Goal: Understand process/instructions: Learn how to perform a task or action

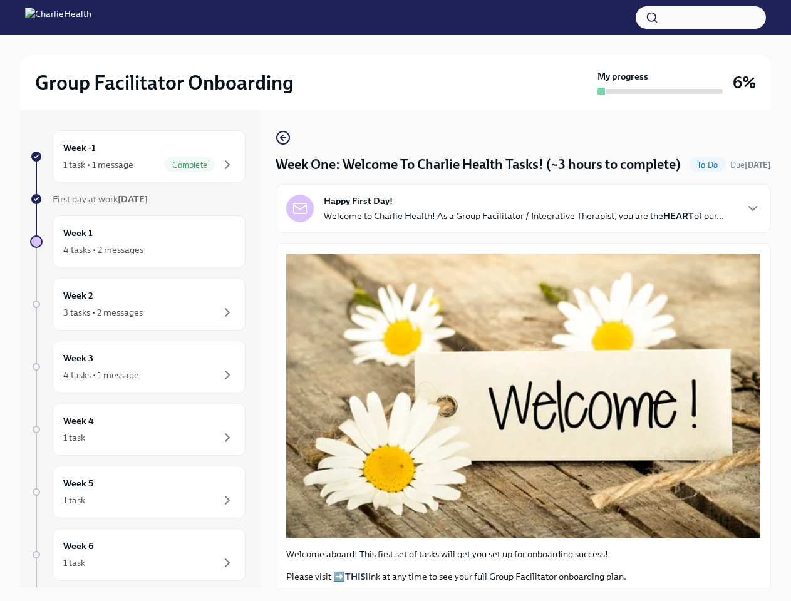
click at [701, 18] on button "button" at bounding box center [701, 17] width 130 height 23
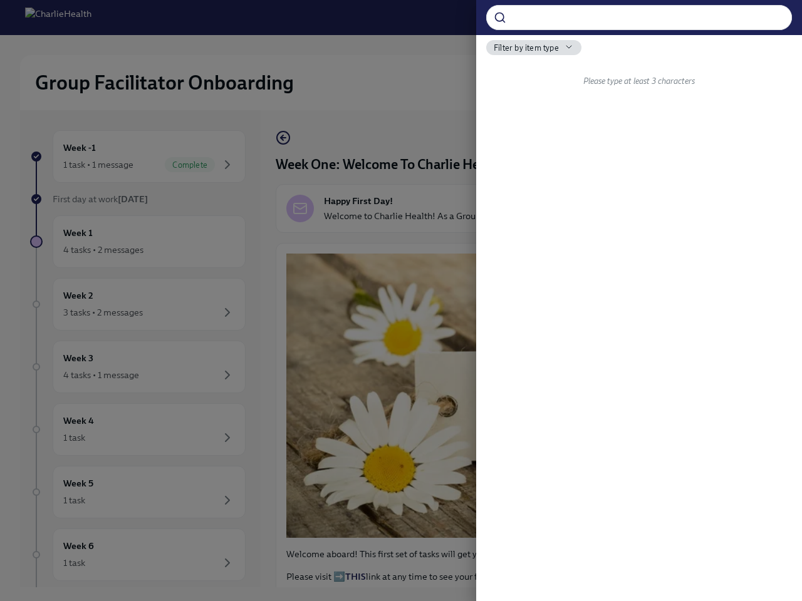
click at [143, 157] on div at bounding box center [401, 300] width 802 height 601
click at [143, 242] on div at bounding box center [401, 300] width 802 height 601
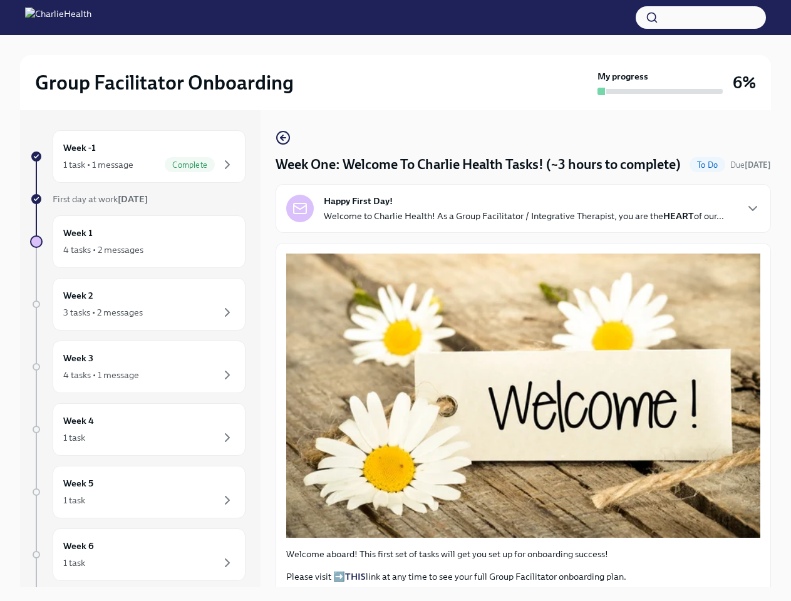
click at [701, 18] on button "button" at bounding box center [701, 17] width 130 height 23
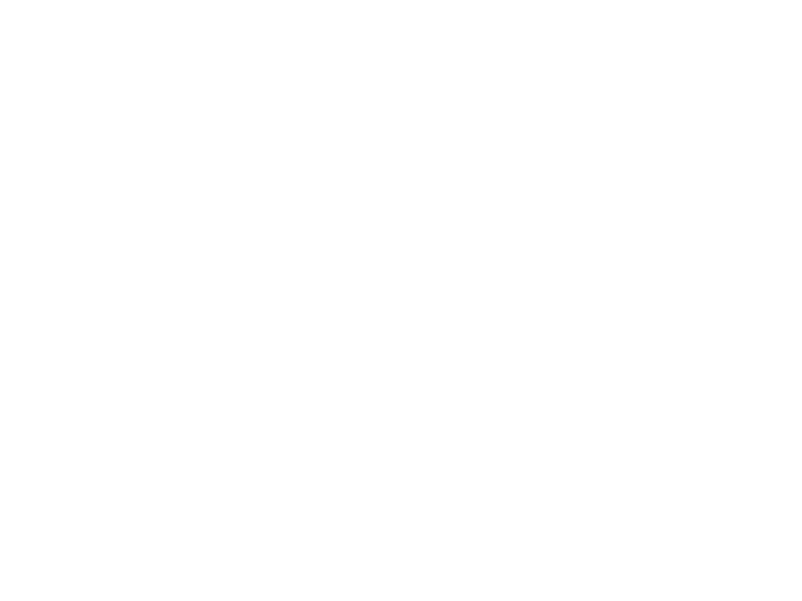
click at [401, 301] on div at bounding box center [401, 300] width 802 height 601
